Goal: Transaction & Acquisition: Obtain resource

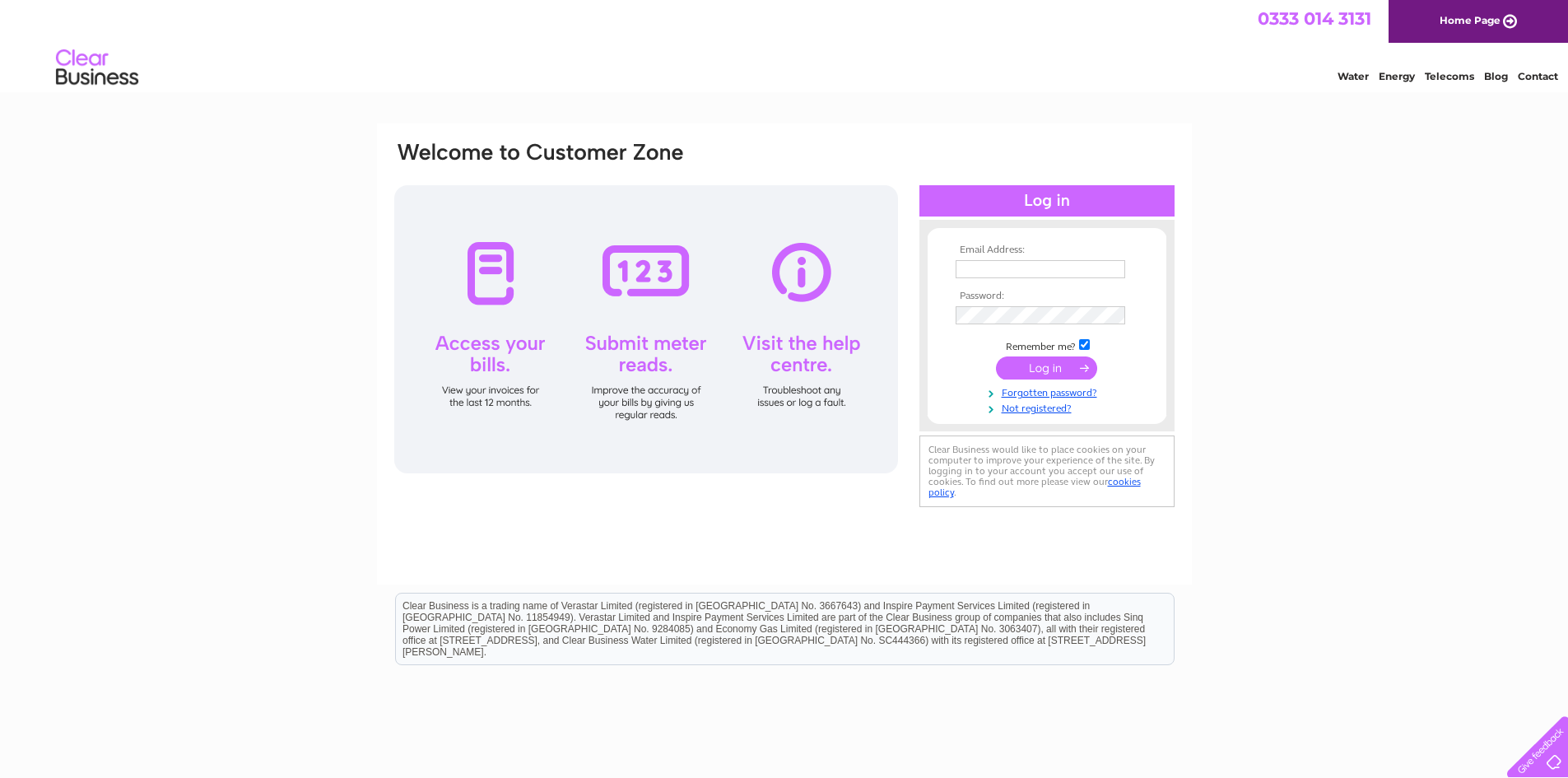
type input "sheila@camodels.co.uk"
click at [1052, 370] on input "submit" at bounding box center [1046, 368] width 101 height 23
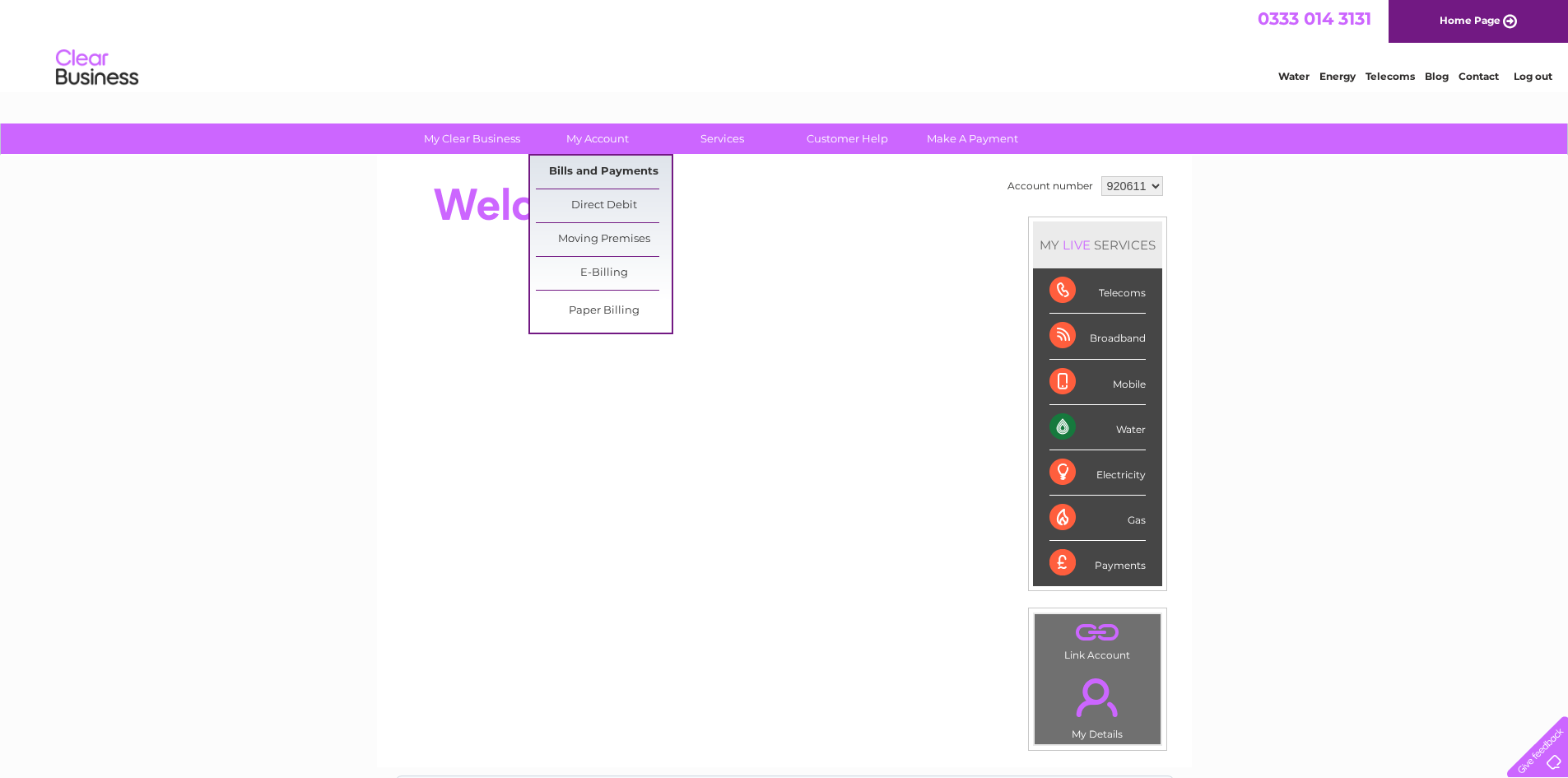
click at [591, 169] on link "Bills and Payments" at bounding box center [604, 172] width 136 height 33
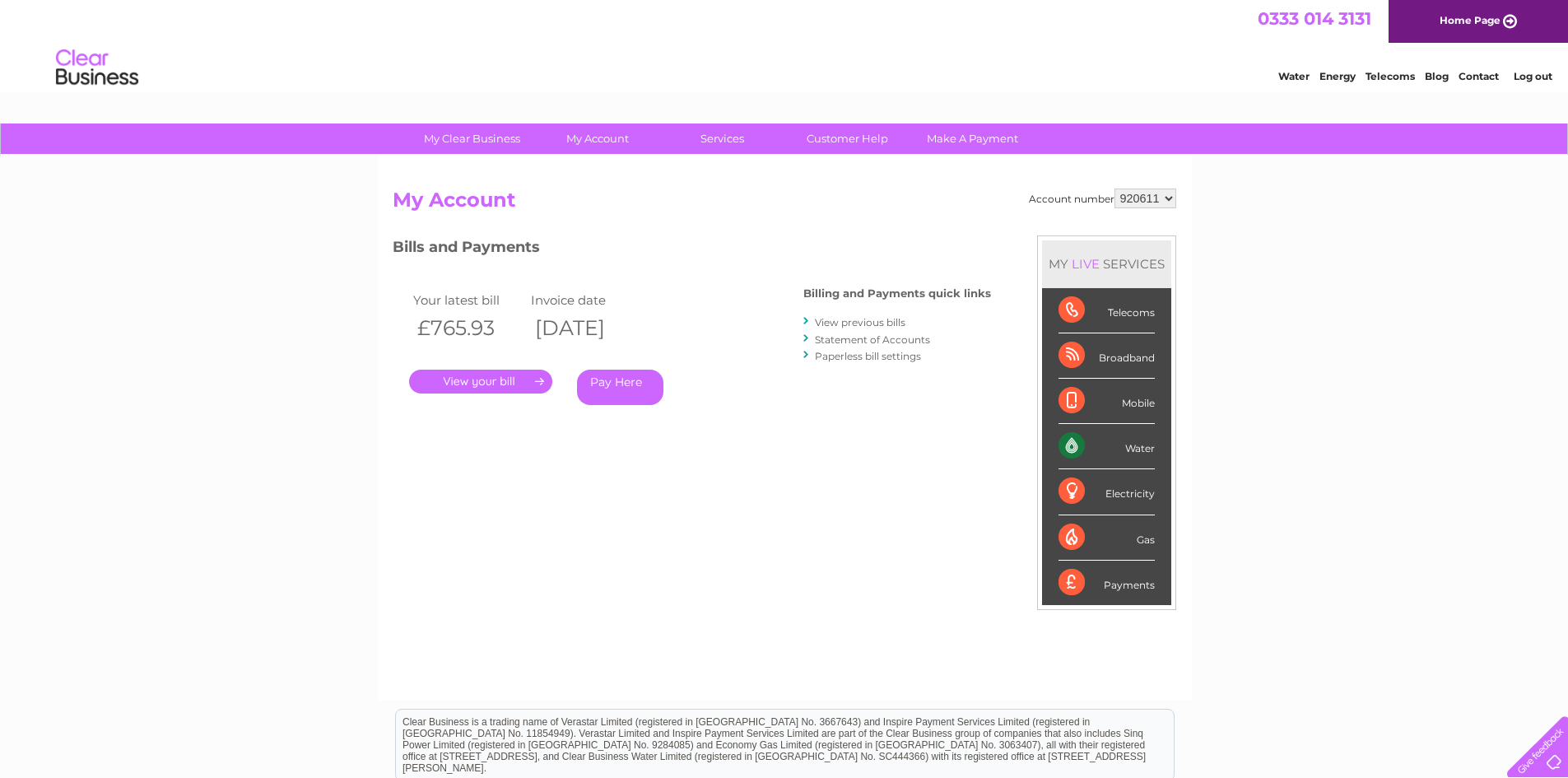
click at [537, 379] on link "." at bounding box center [481, 382] width 143 height 24
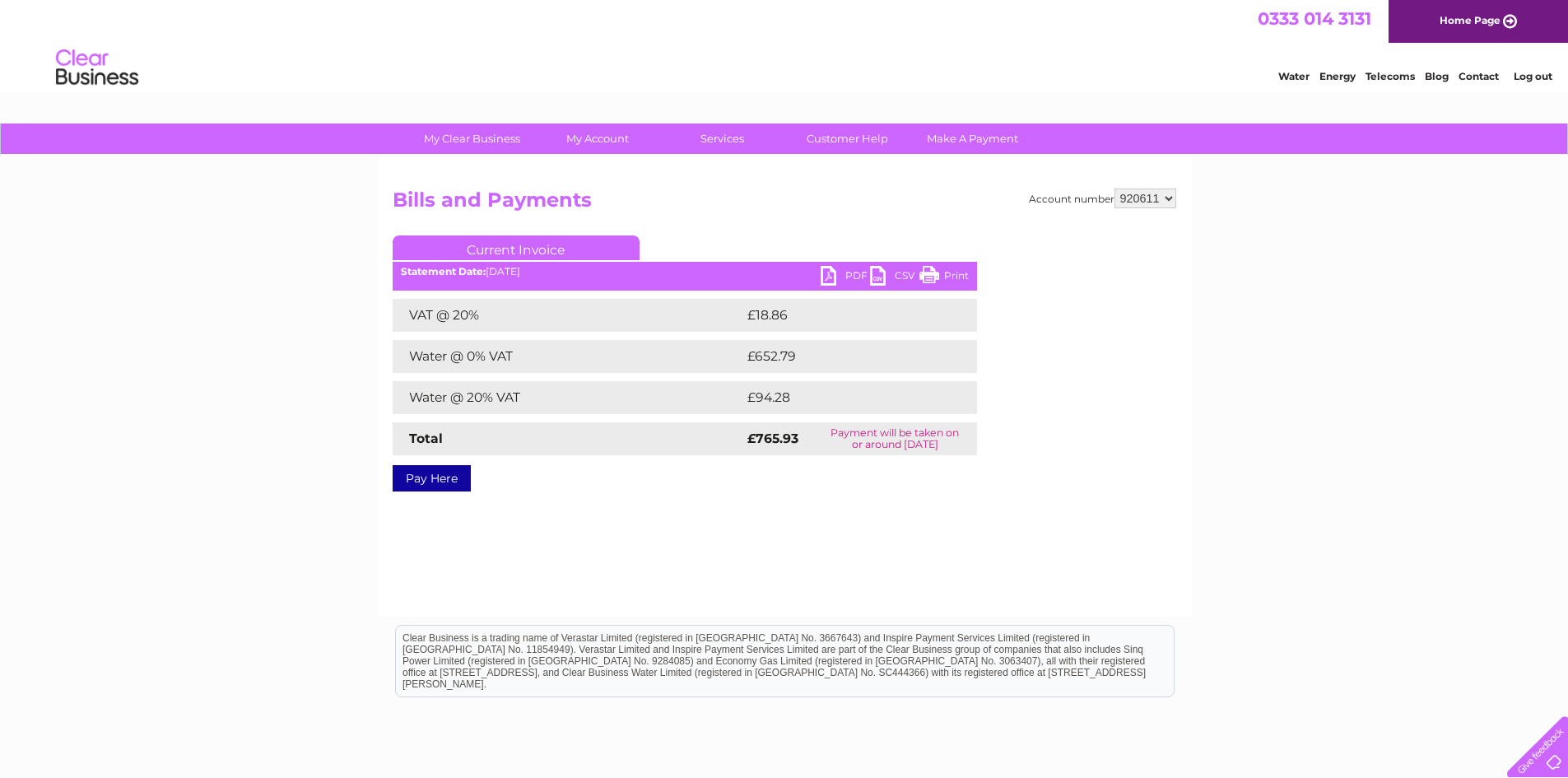
click at [834, 279] on link "PDF" at bounding box center [845, 278] width 49 height 24
